Goal: Navigation & Orientation: Find specific page/section

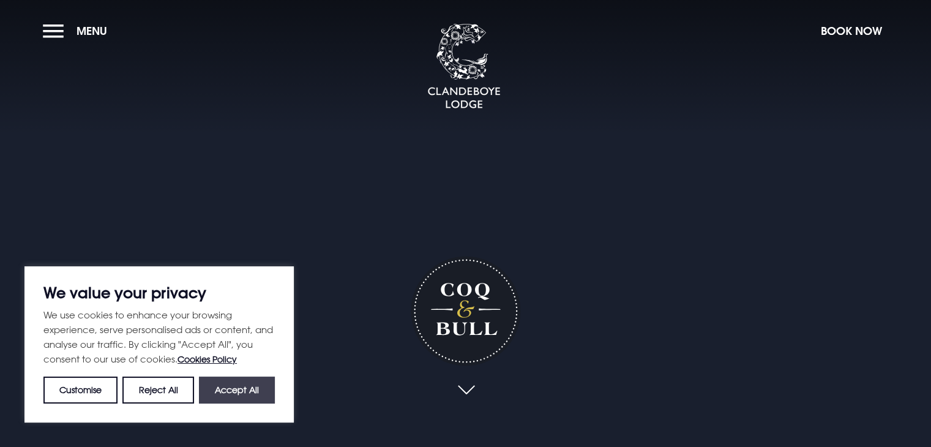
click at [263, 384] on button "Accept All" at bounding box center [237, 389] width 76 height 27
checkbox input "true"
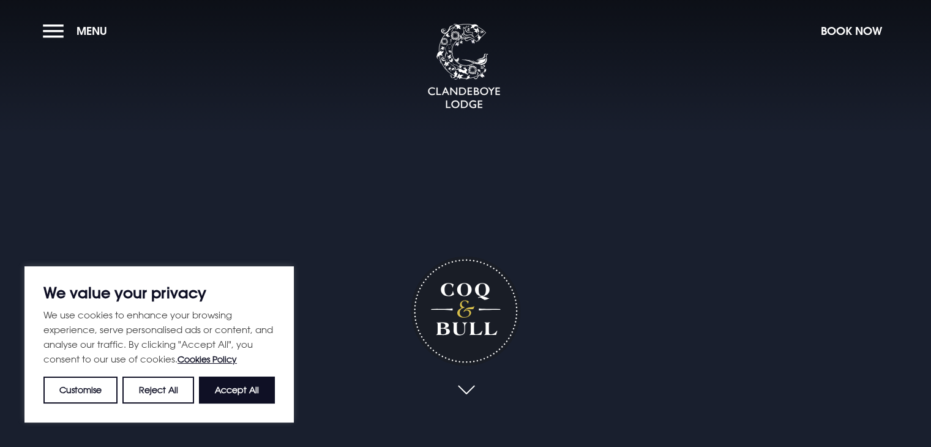
checkbox input "true"
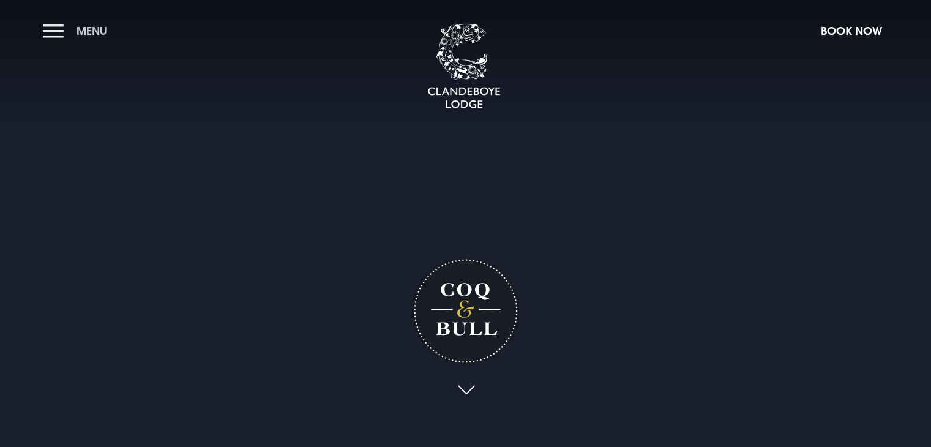
click at [56, 35] on button "Menu" at bounding box center [78, 31] width 70 height 26
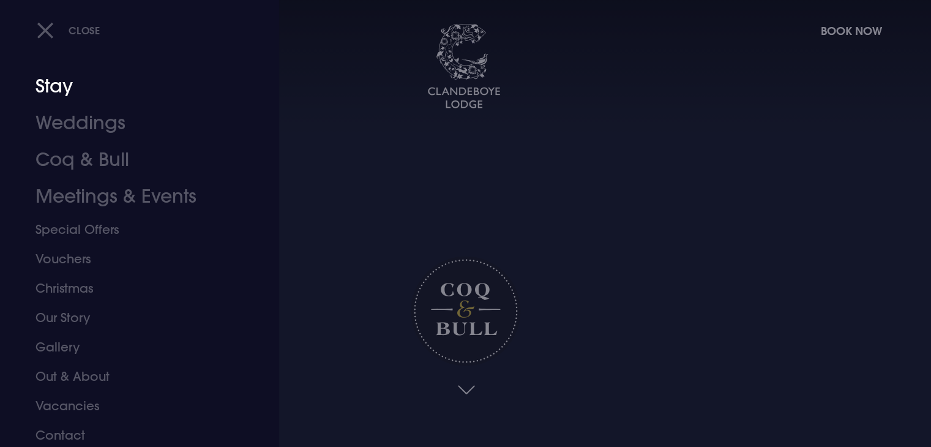
scroll to position [13, 0]
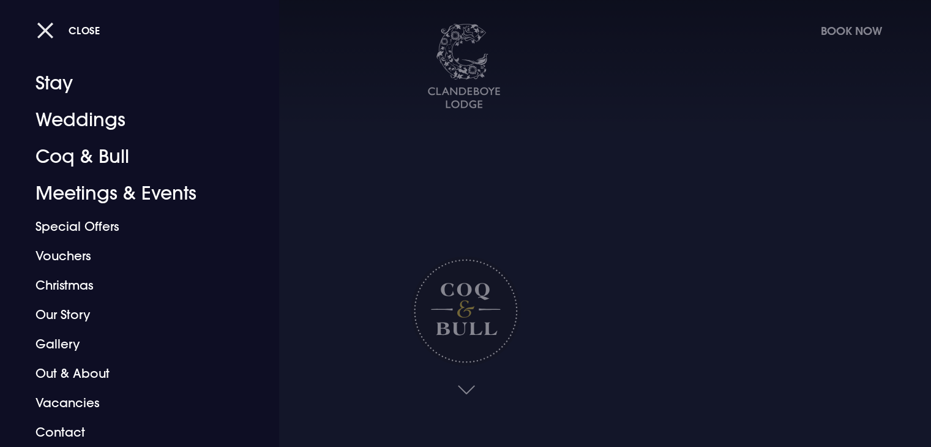
click at [88, 33] on span "Close" at bounding box center [85, 30] width 32 height 13
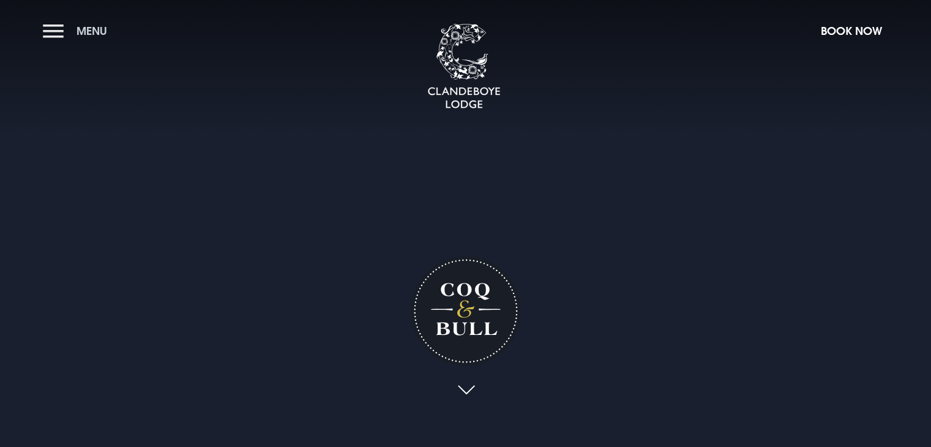
click at [78, 29] on span "Menu" at bounding box center [92, 31] width 31 height 14
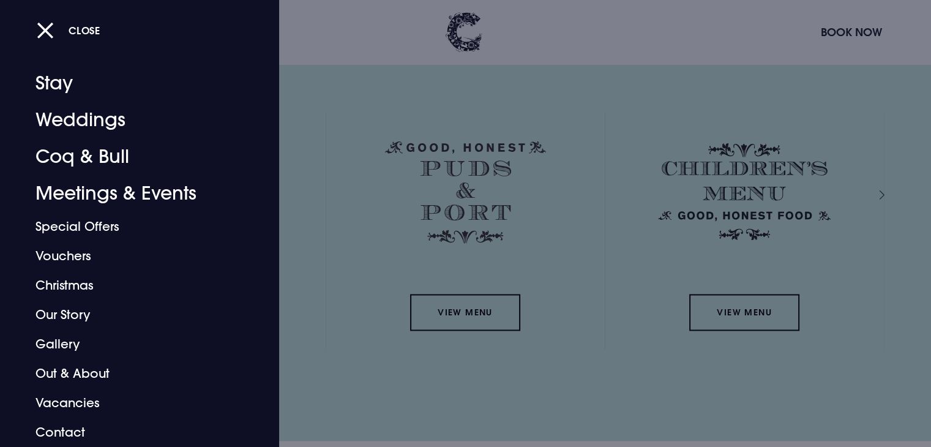
scroll to position [1837, 0]
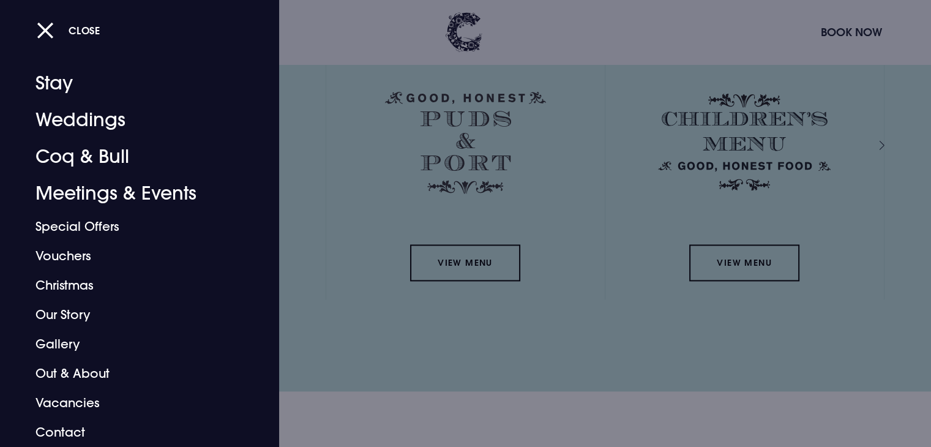
click at [486, 272] on div at bounding box center [465, 223] width 931 height 447
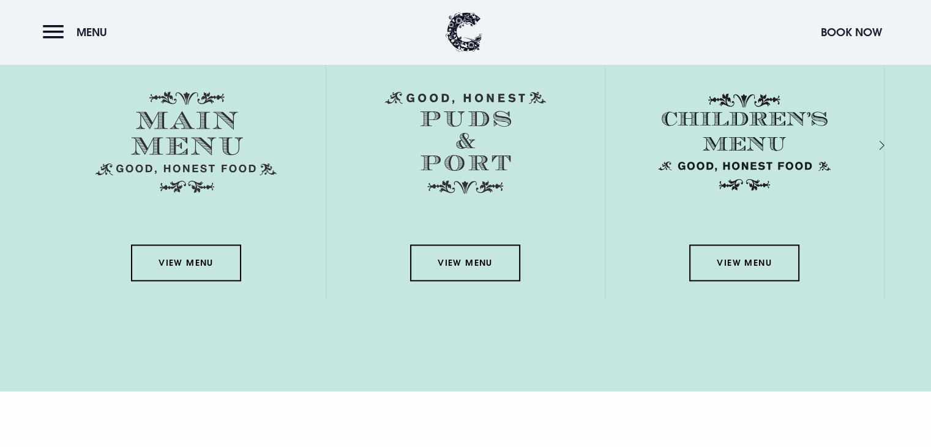
click at [125, 263] on div "View Menu" at bounding box center [186, 181] width 279 height 238
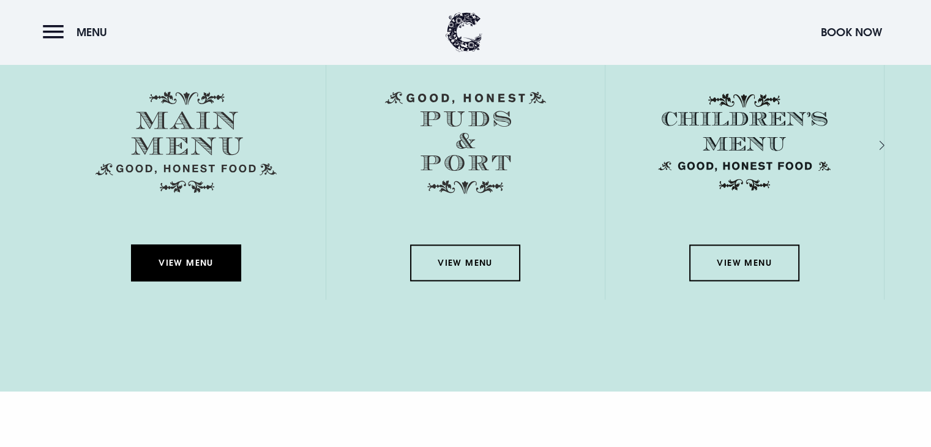
click at [184, 263] on link "View Menu" at bounding box center [186, 262] width 110 height 37
